Goal: Information Seeking & Learning: Learn about a topic

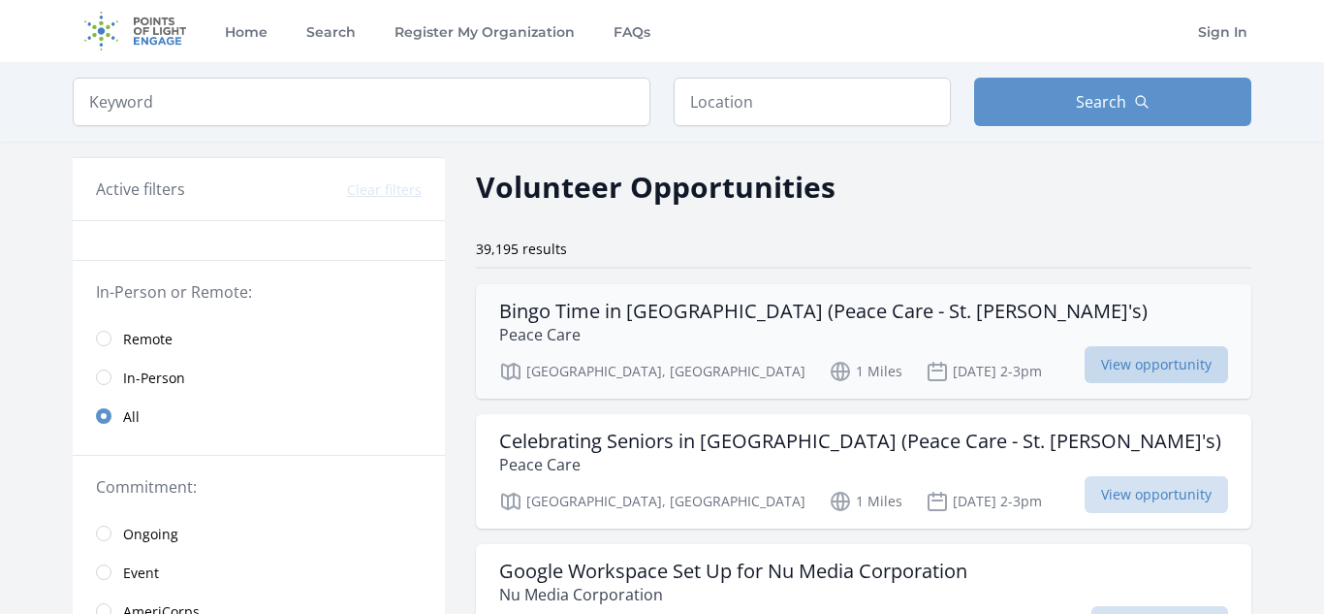
click at [1159, 378] on span "View opportunity" at bounding box center [1156, 364] width 143 height 37
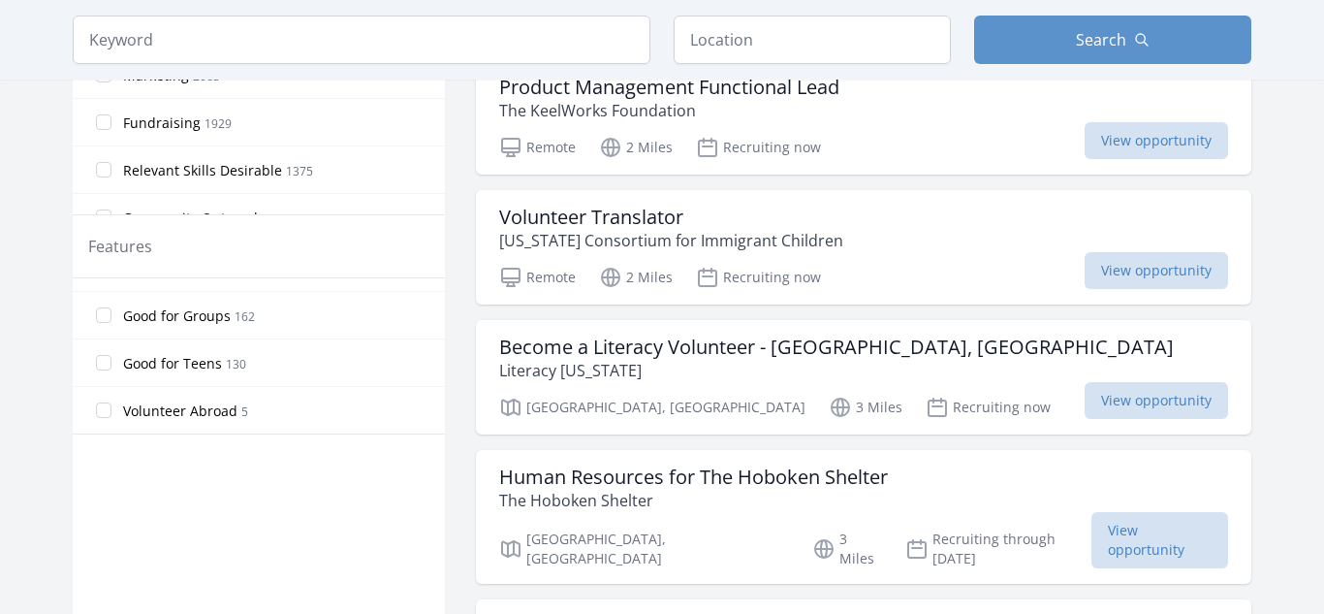
scroll to position [930, 0]
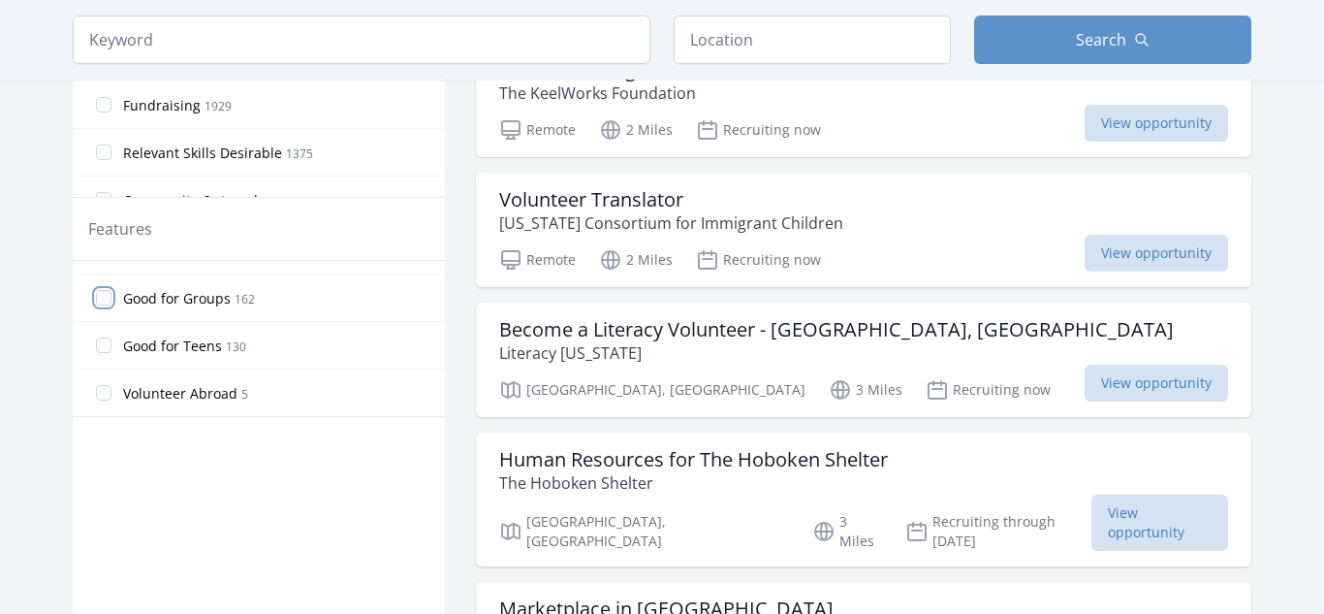
click at [105, 303] on input "Good for Groups 162" at bounding box center [104, 298] width 16 height 16
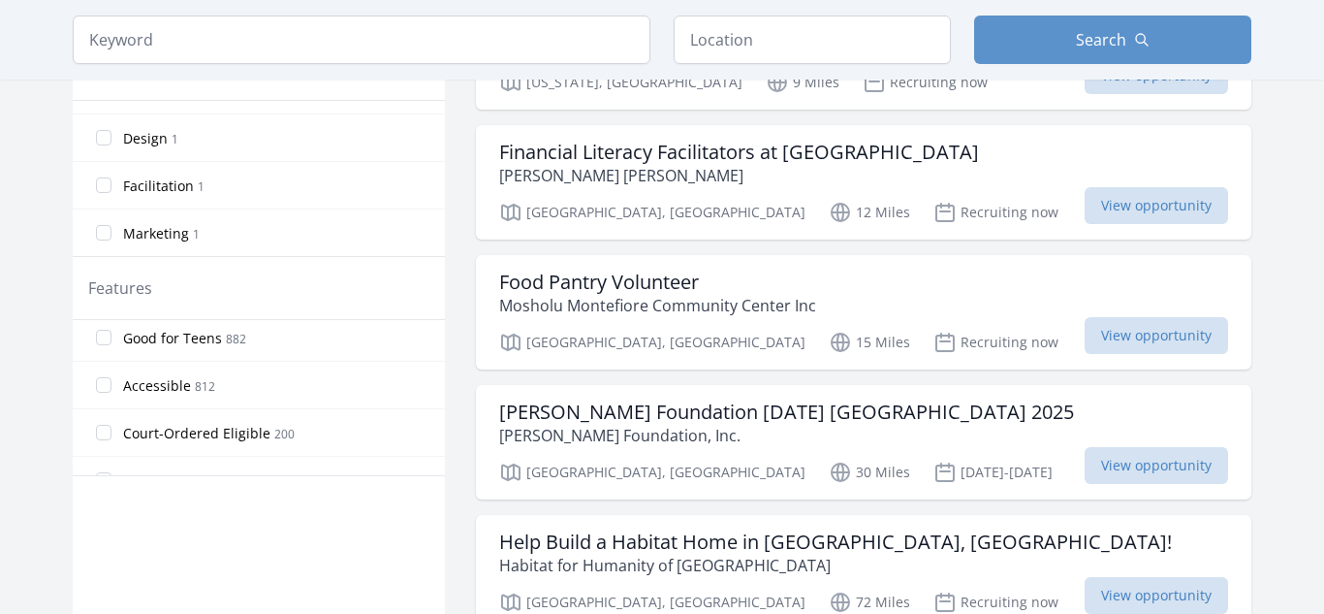
scroll to position [432, 0]
click at [104, 347] on label "Good for Teens 882" at bounding box center [259, 338] width 372 height 39
click at [104, 346] on input "Good for Teens 882" at bounding box center [104, 339] width 16 height 16
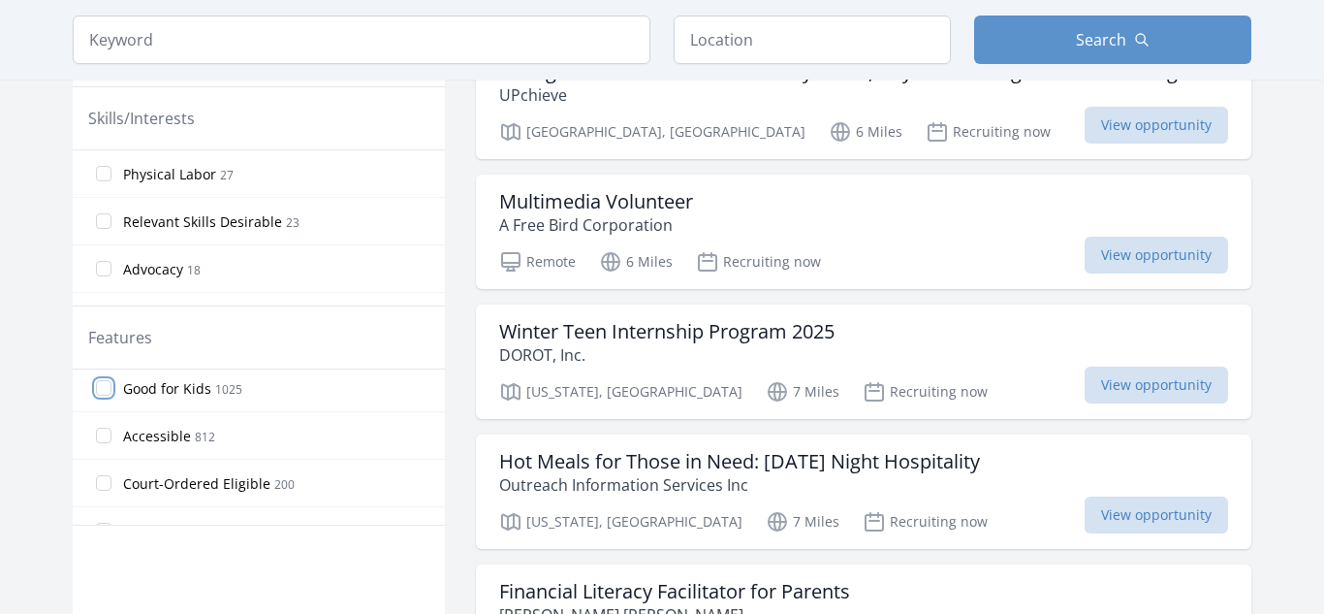
click at [109, 390] on input "Good for Kids 1025" at bounding box center [104, 388] width 16 height 16
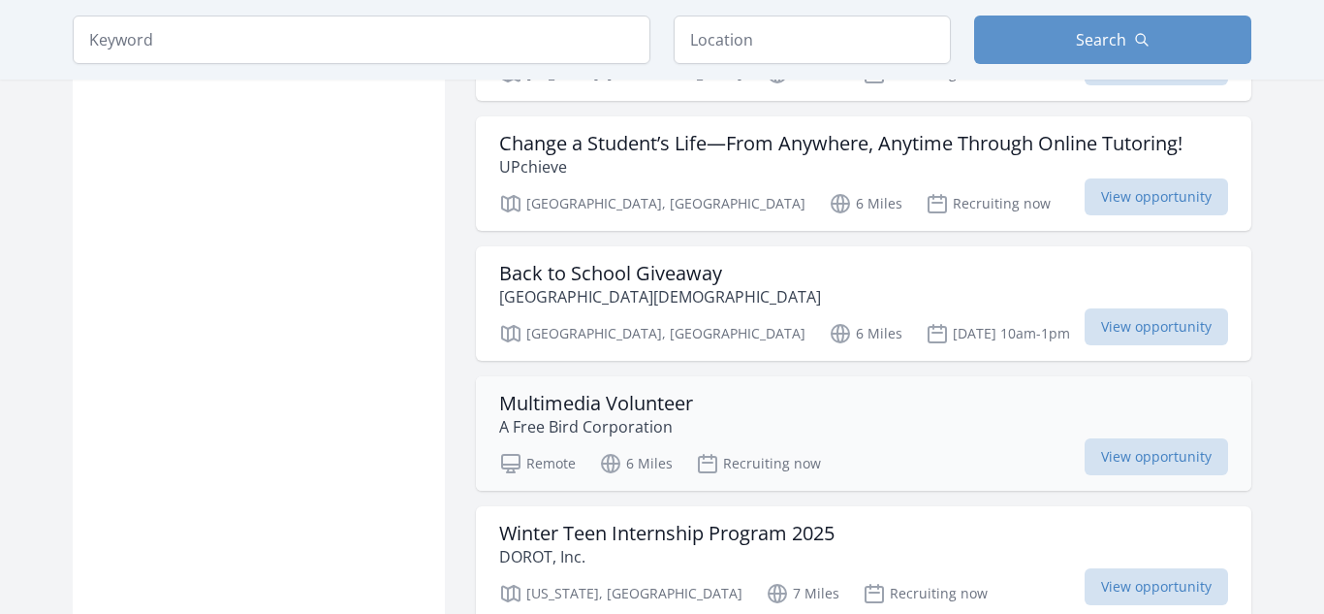
scroll to position [2142, 0]
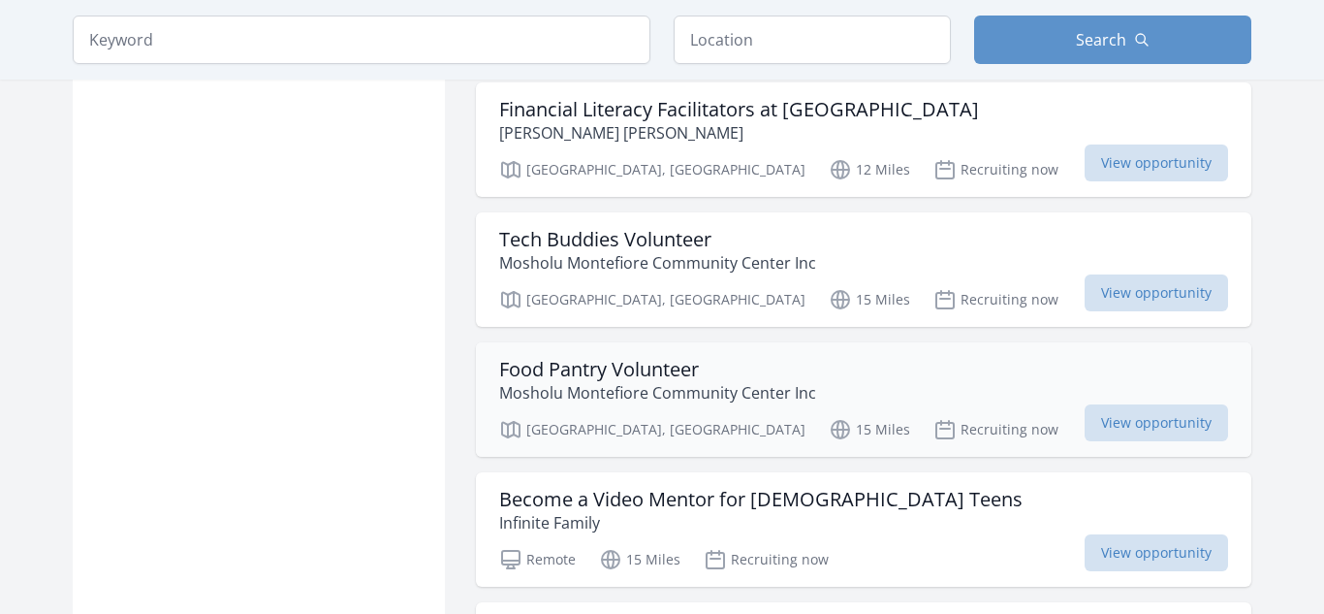
scroll to position [3045, 0]
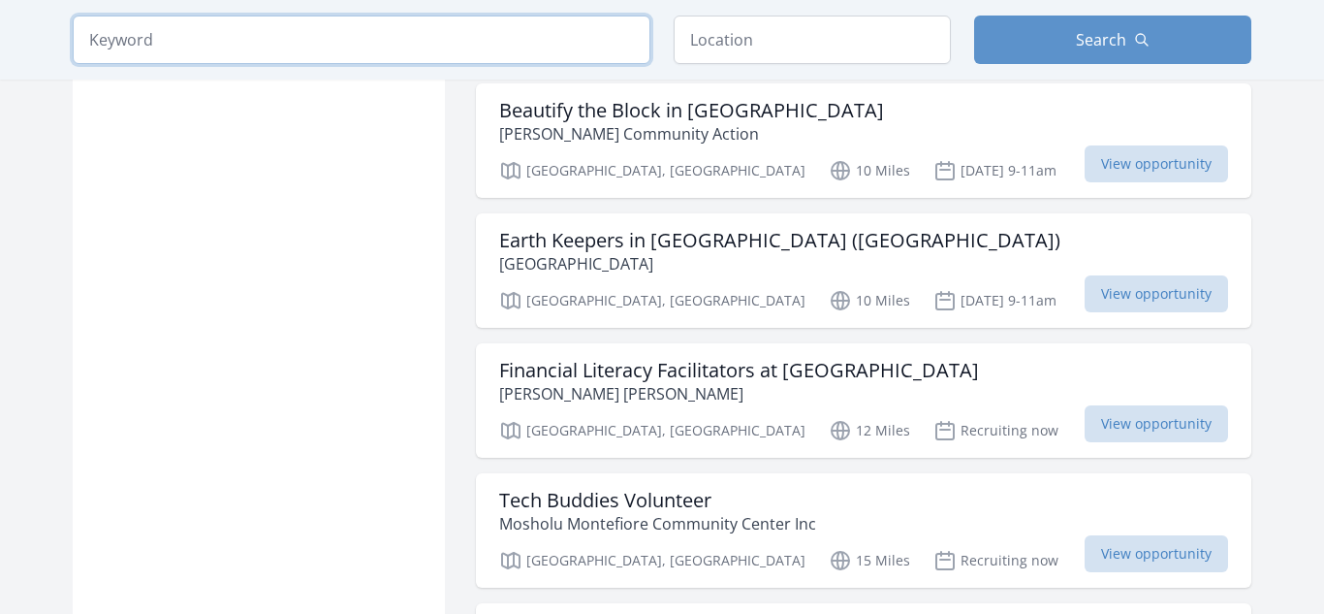
click at [557, 52] on input "search" at bounding box center [362, 40] width 578 height 48
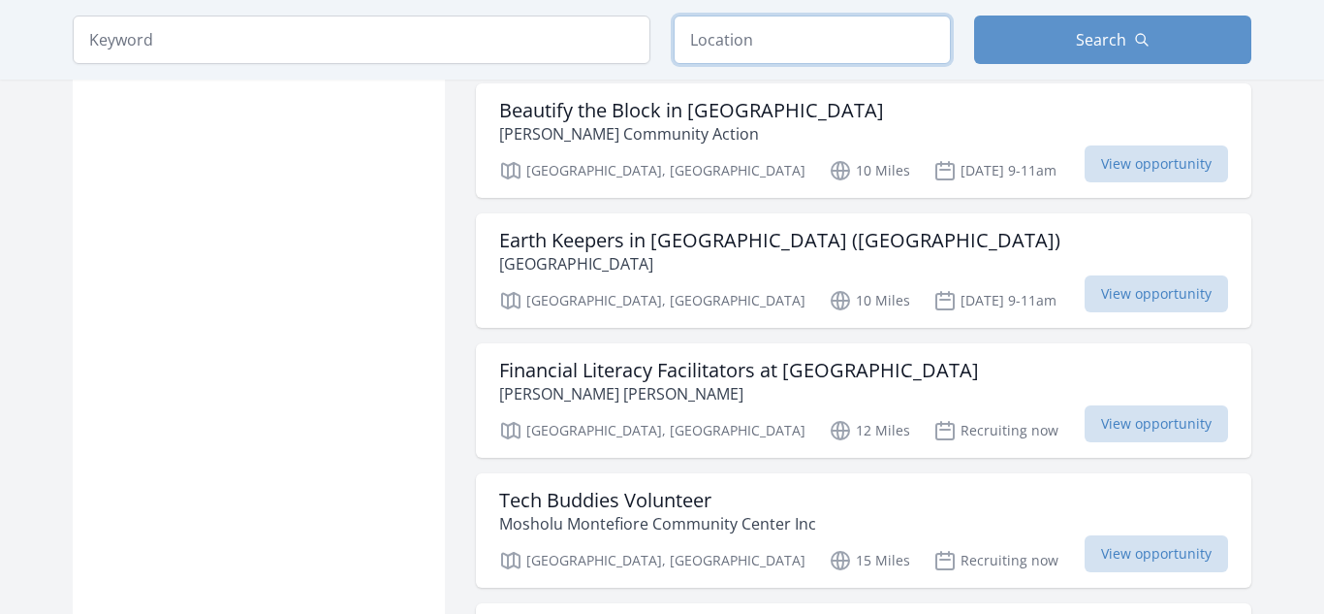
click at [848, 48] on input "text" at bounding box center [812, 40] width 277 height 48
type input "jersey"
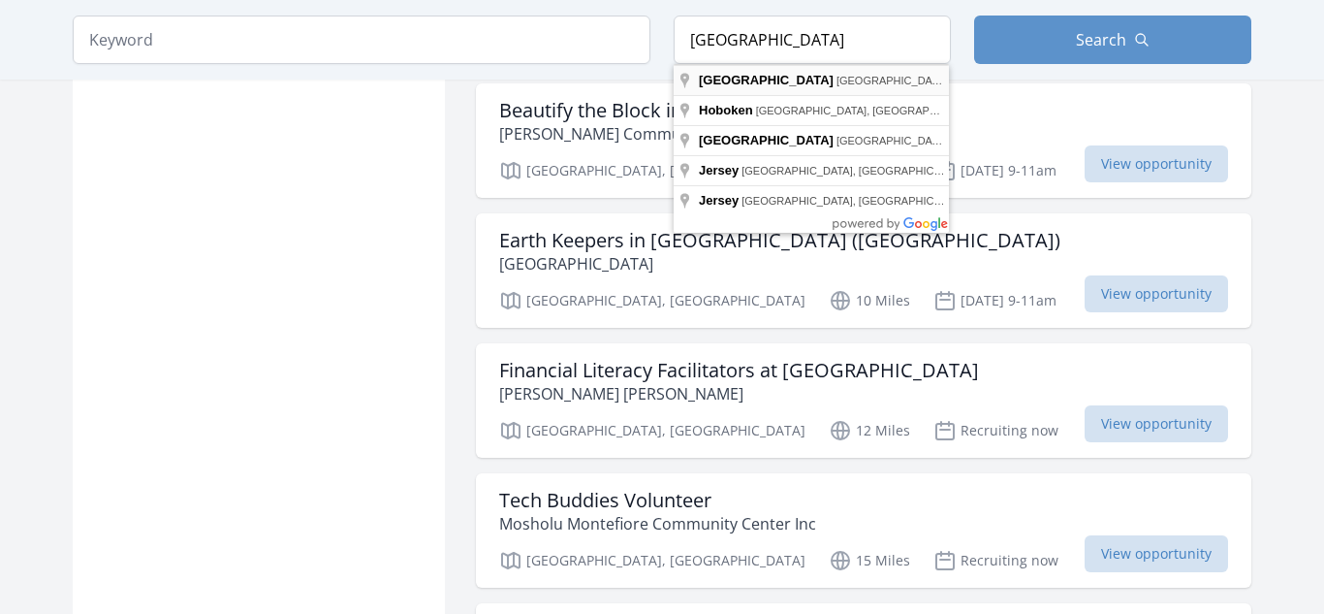
type input "Jersey City, NJ, USA"
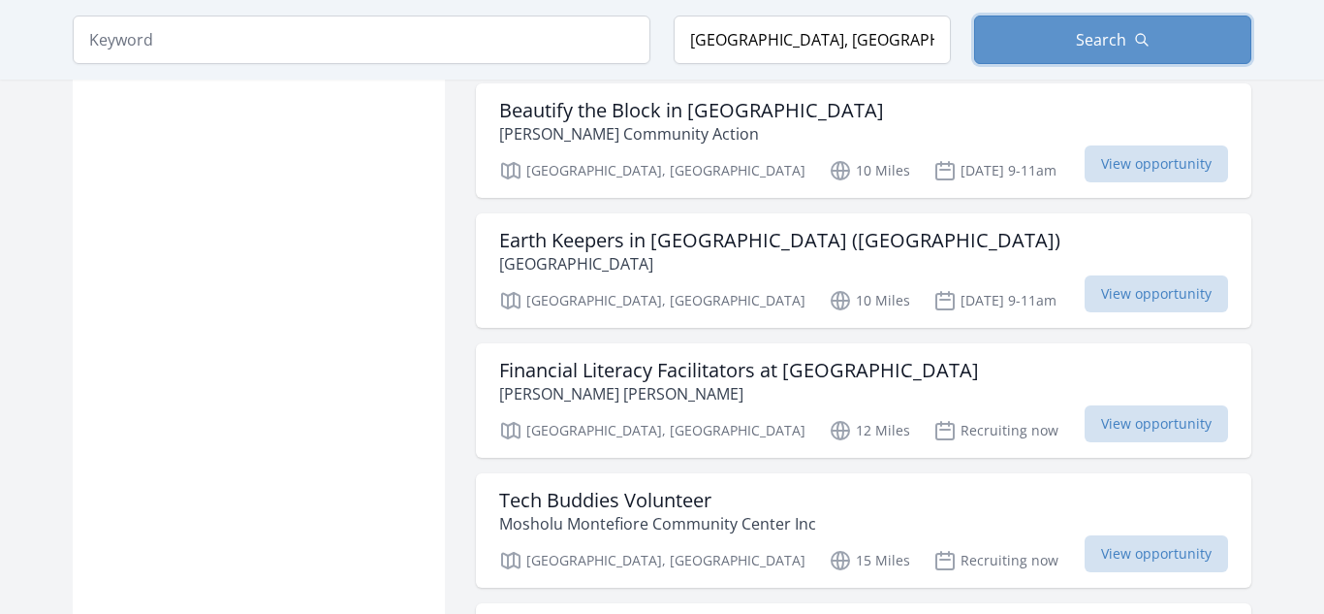
click at [1115, 13] on div "Keyword Location Jersey City, NJ, USA Search" at bounding box center [662, 40] width 1241 height 80
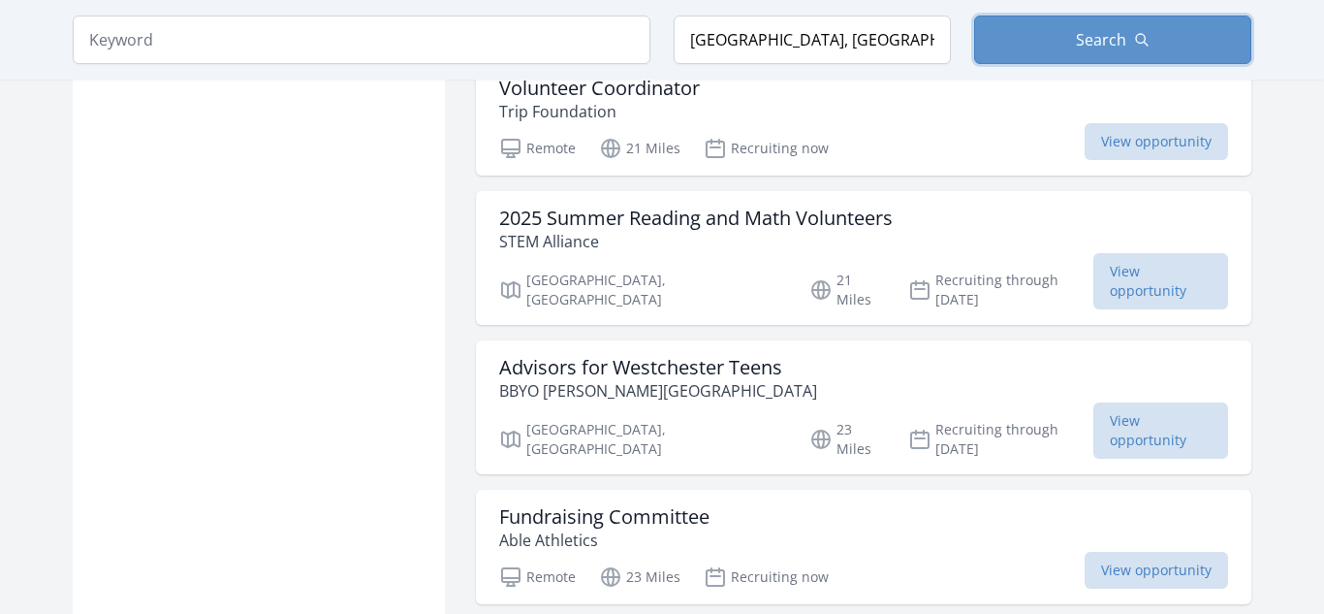
scroll to position [5246, 0]
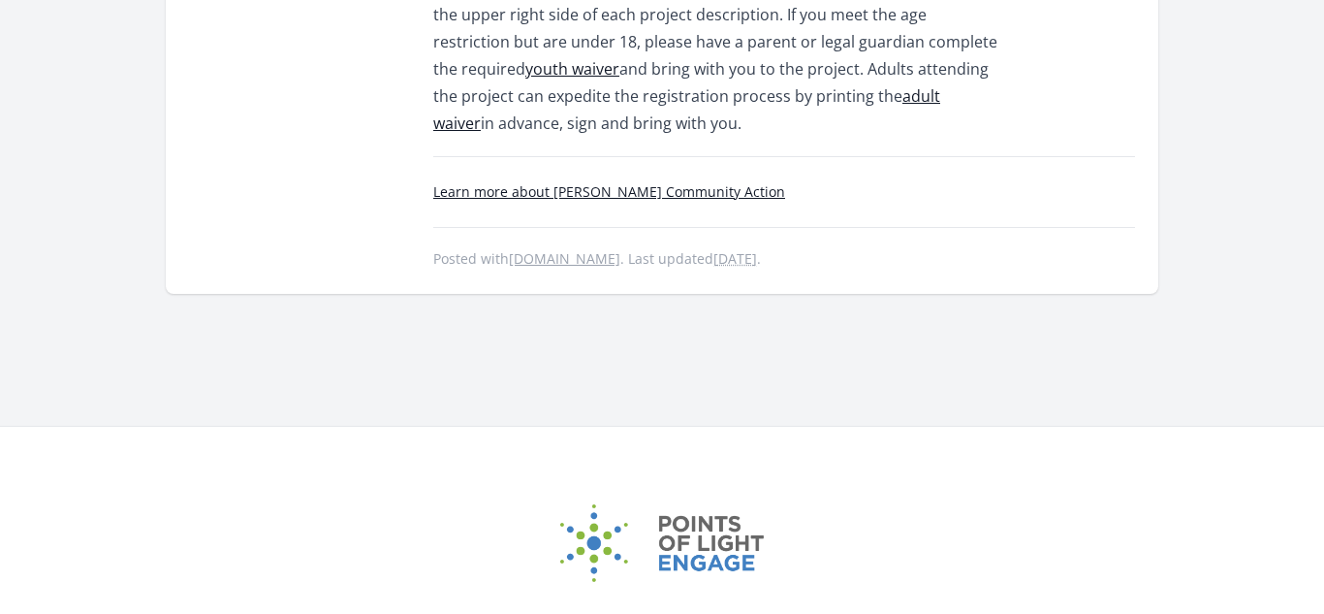
scroll to position [1409, 0]
